Goal: Navigation & Orientation: Find specific page/section

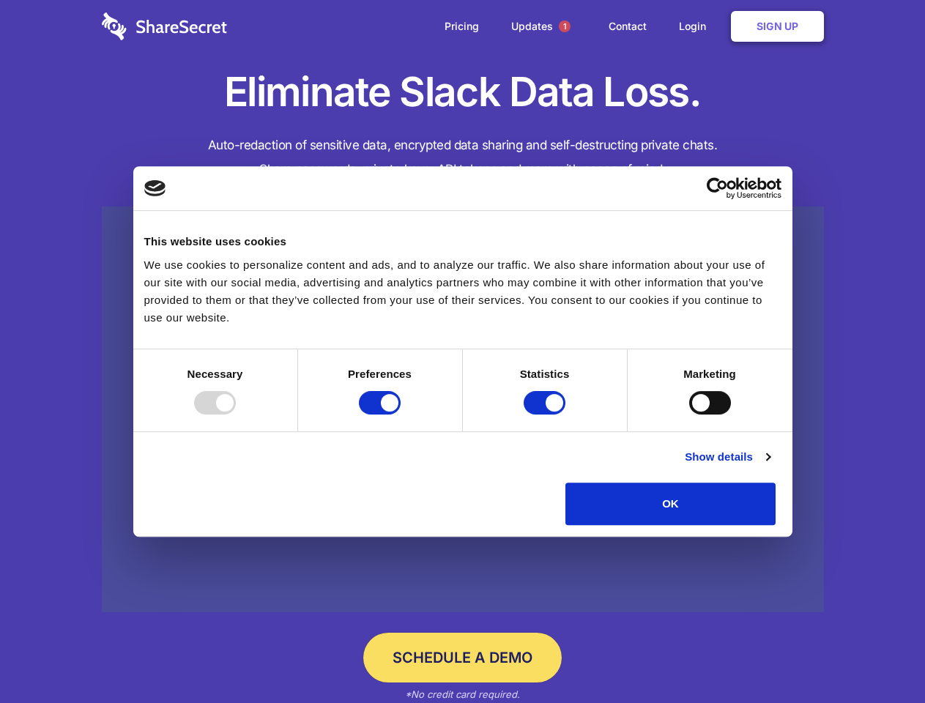
click at [236, 415] on div at bounding box center [215, 402] width 42 height 23
click at [401, 415] on input "Preferences" at bounding box center [380, 402] width 42 height 23
checkbox input "false"
click at [546, 415] on input "Statistics" at bounding box center [545, 402] width 42 height 23
checkbox input "false"
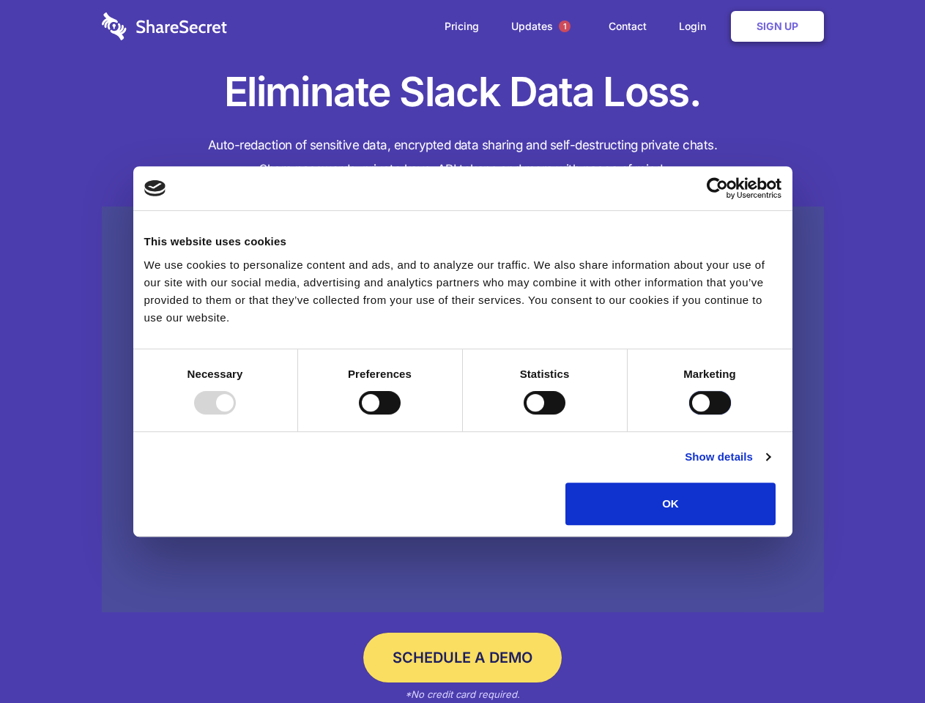
click at [689, 415] on input "Marketing" at bounding box center [710, 402] width 42 height 23
checkbox input "true"
click at [770, 466] on link "Show details" at bounding box center [727, 457] width 85 height 18
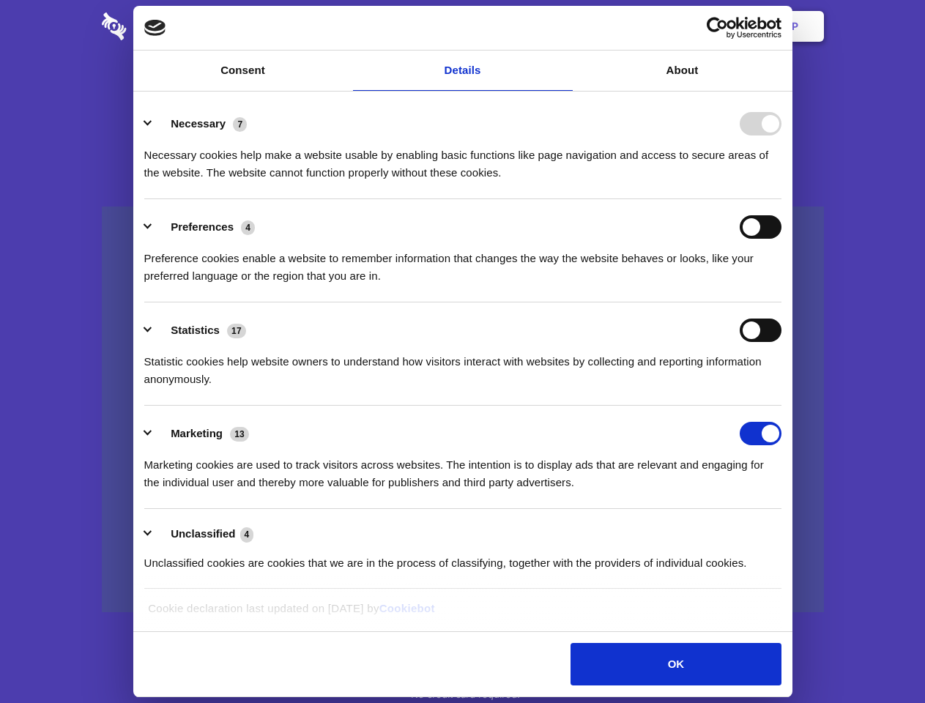
click at [782, 285] on div "Preference cookies enable a website to remember information that changes the wa…" at bounding box center [462, 262] width 637 height 46
click at [564, 26] on span "1" at bounding box center [565, 27] width 12 height 12
